Goal: Task Accomplishment & Management: Use online tool/utility

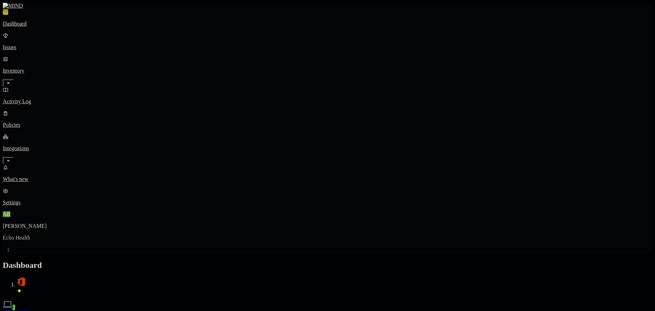
click at [44, 44] on p "Issues" at bounding box center [327, 47] width 649 height 6
click at [30, 110] on link "Policies" at bounding box center [327, 119] width 649 height 18
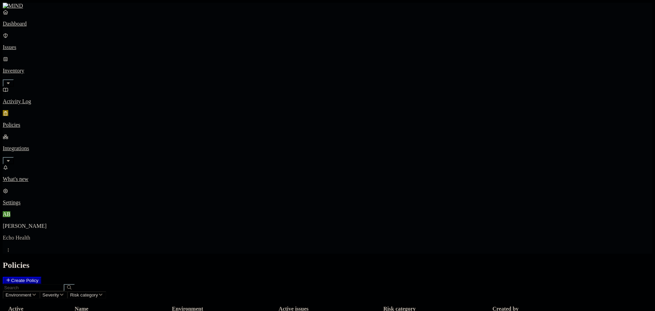
click at [30, 122] on p "Policies" at bounding box center [327, 125] width 649 height 6
click at [11, 277] on icon at bounding box center [9, 279] width 6 height 4
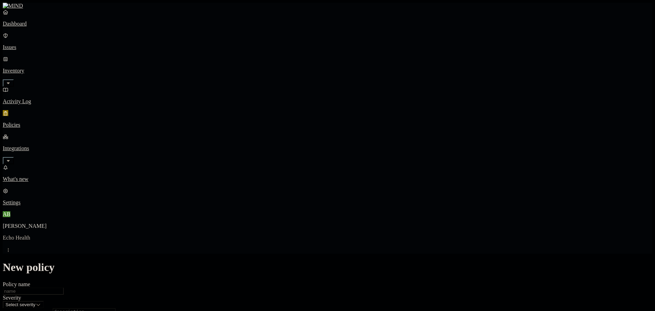
scroll to position [138, 0]
